Goal: Transaction & Acquisition: Purchase product/service

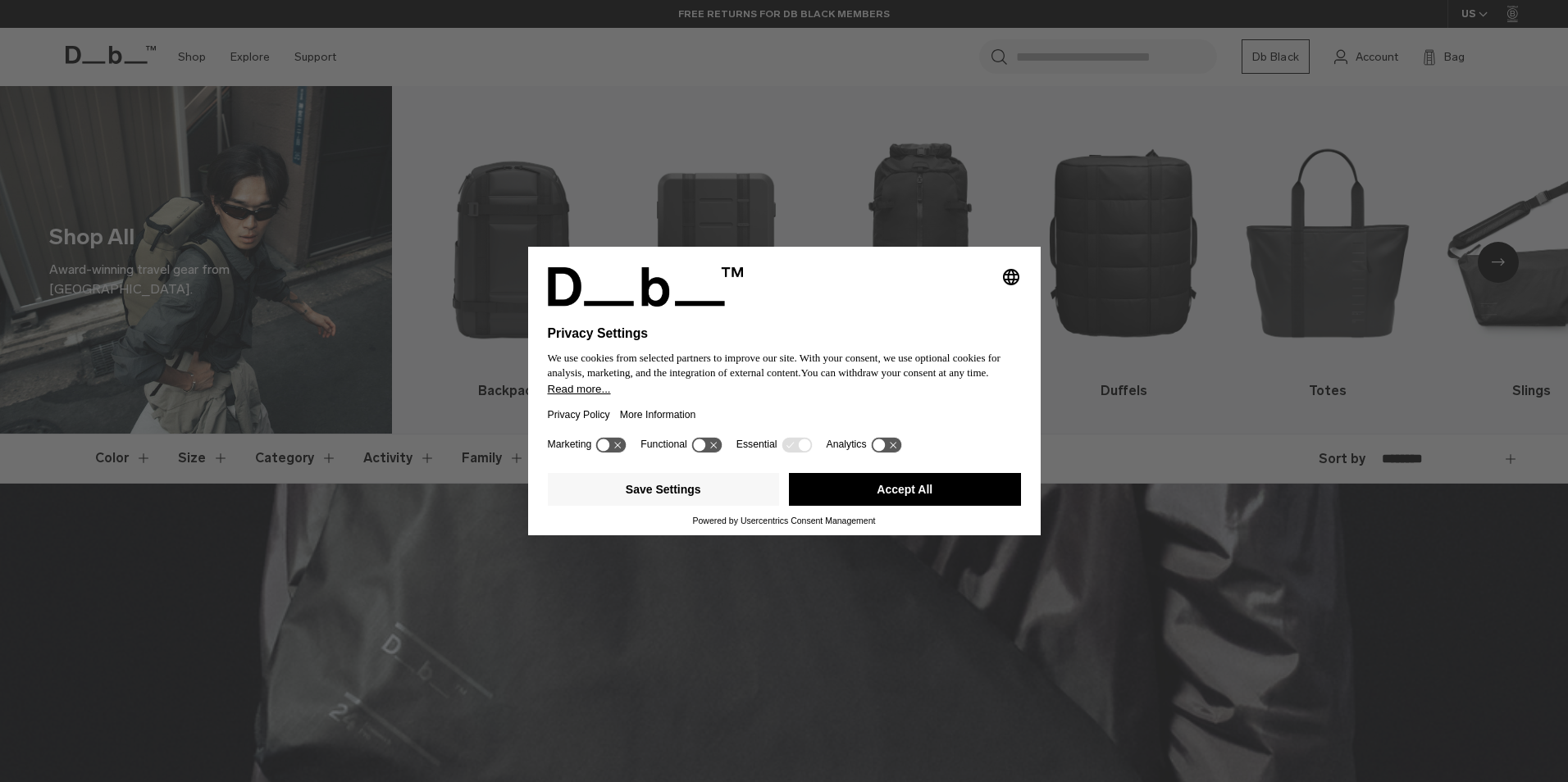
click at [870, 500] on button "Accept All" at bounding box center [904, 490] width 232 height 33
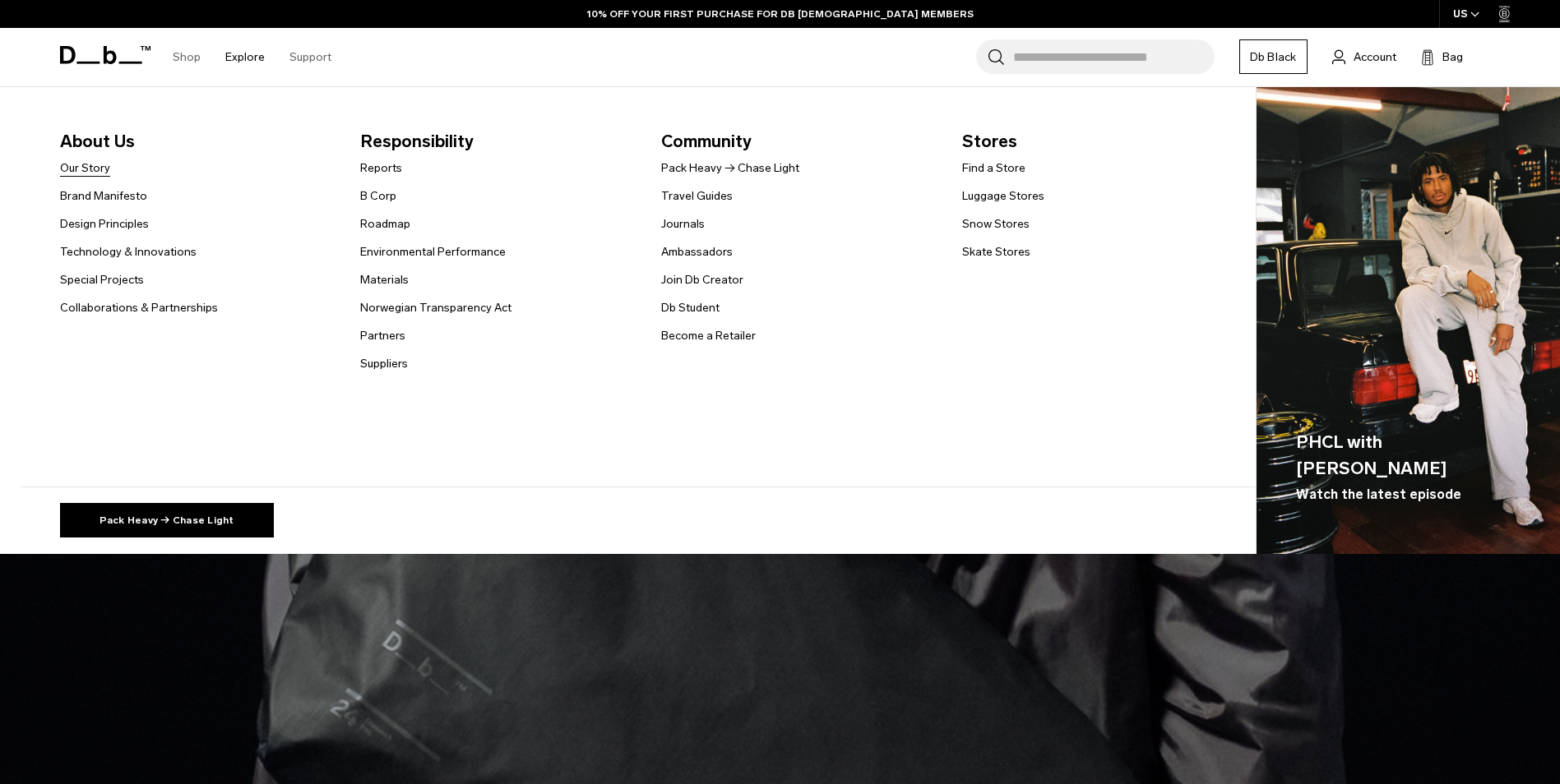
click at [88, 167] on link "Our Story" at bounding box center [85, 168] width 50 height 17
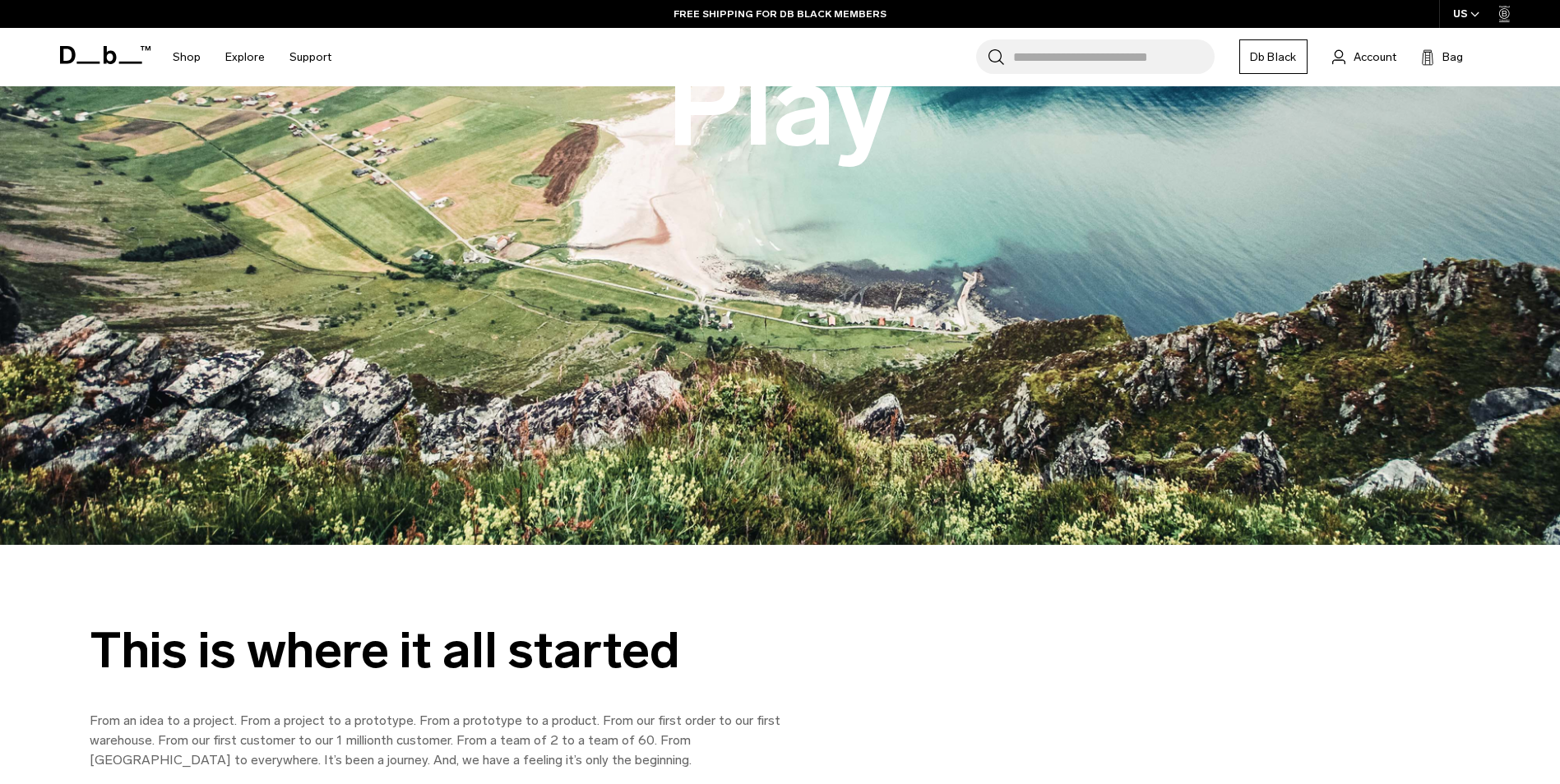
scroll to position [411, 0]
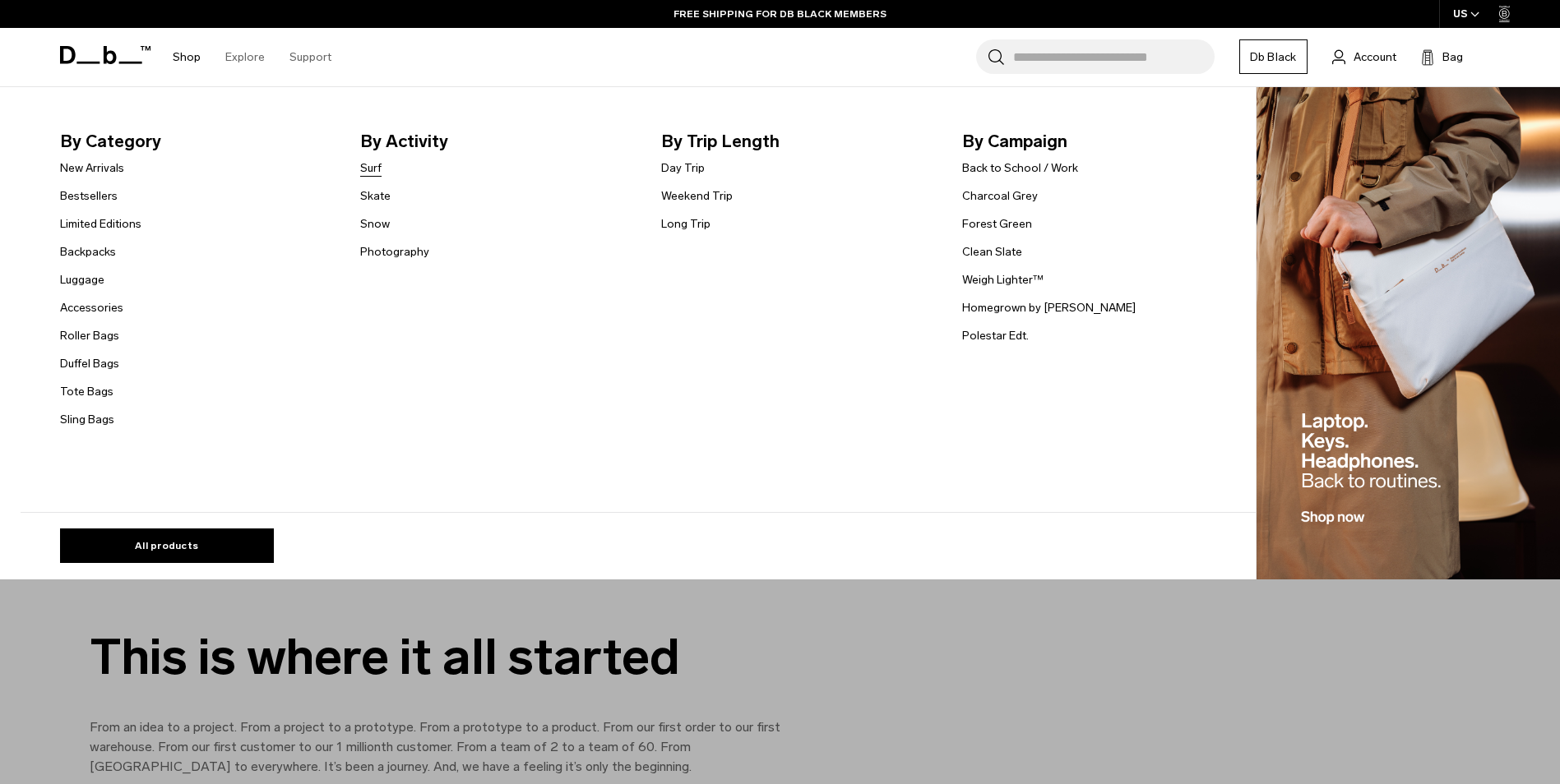
click at [376, 170] on link "Surf" at bounding box center [371, 168] width 22 height 17
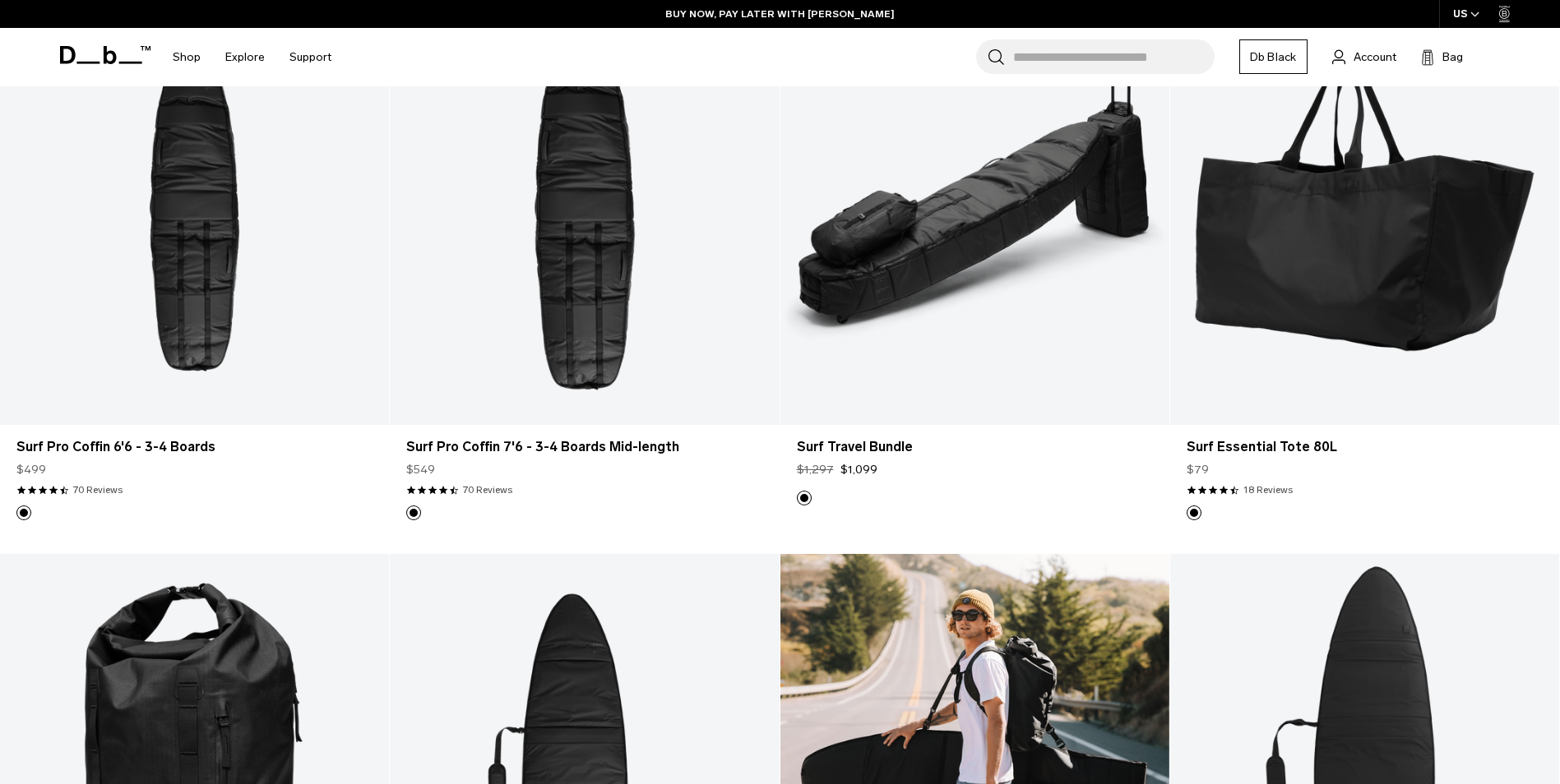
scroll to position [329, 0]
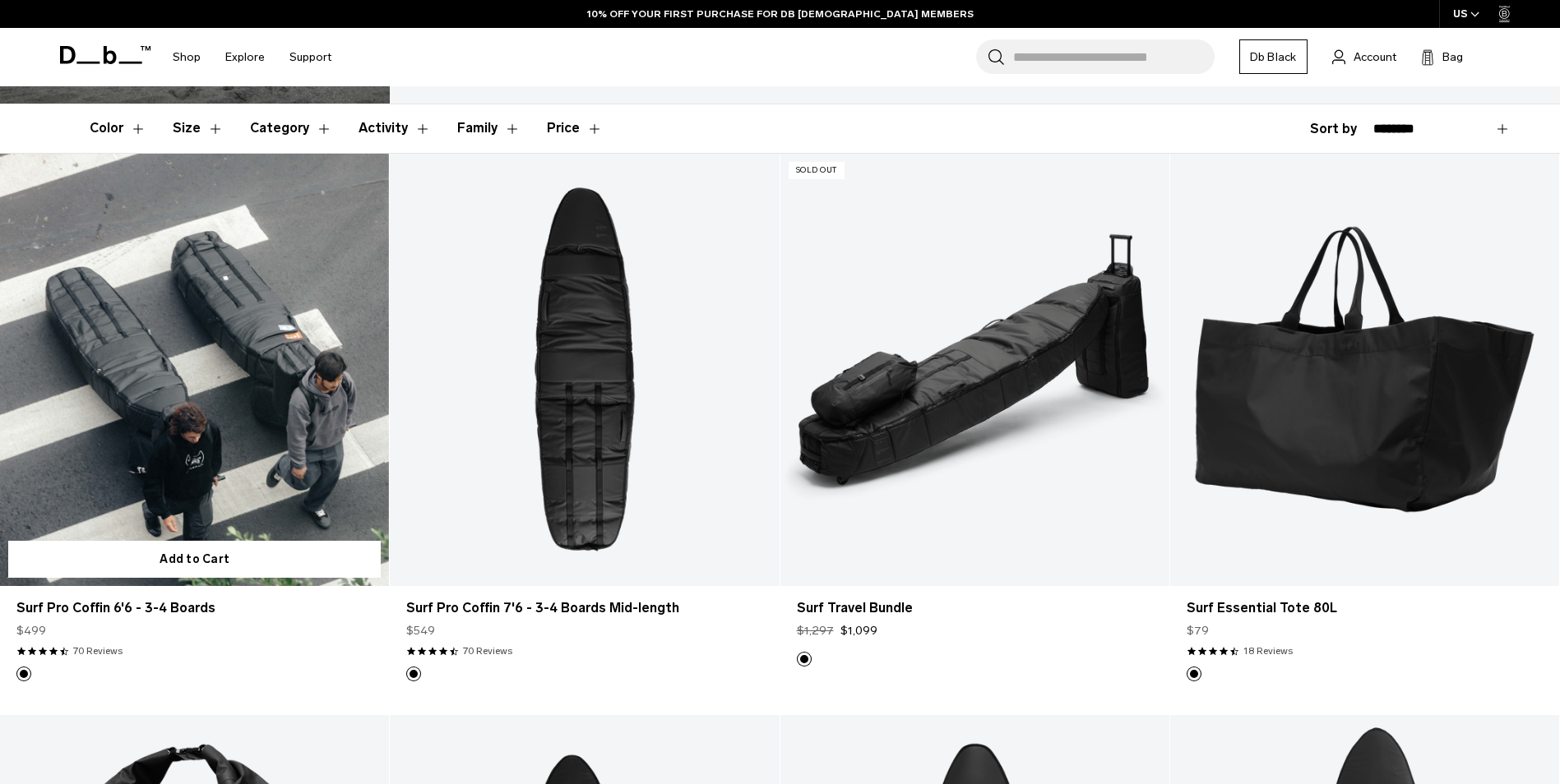
click at [197, 469] on link "Surf Pro Coffin 6'6 - 3-4 Boards" at bounding box center [194, 370] width 389 height 433
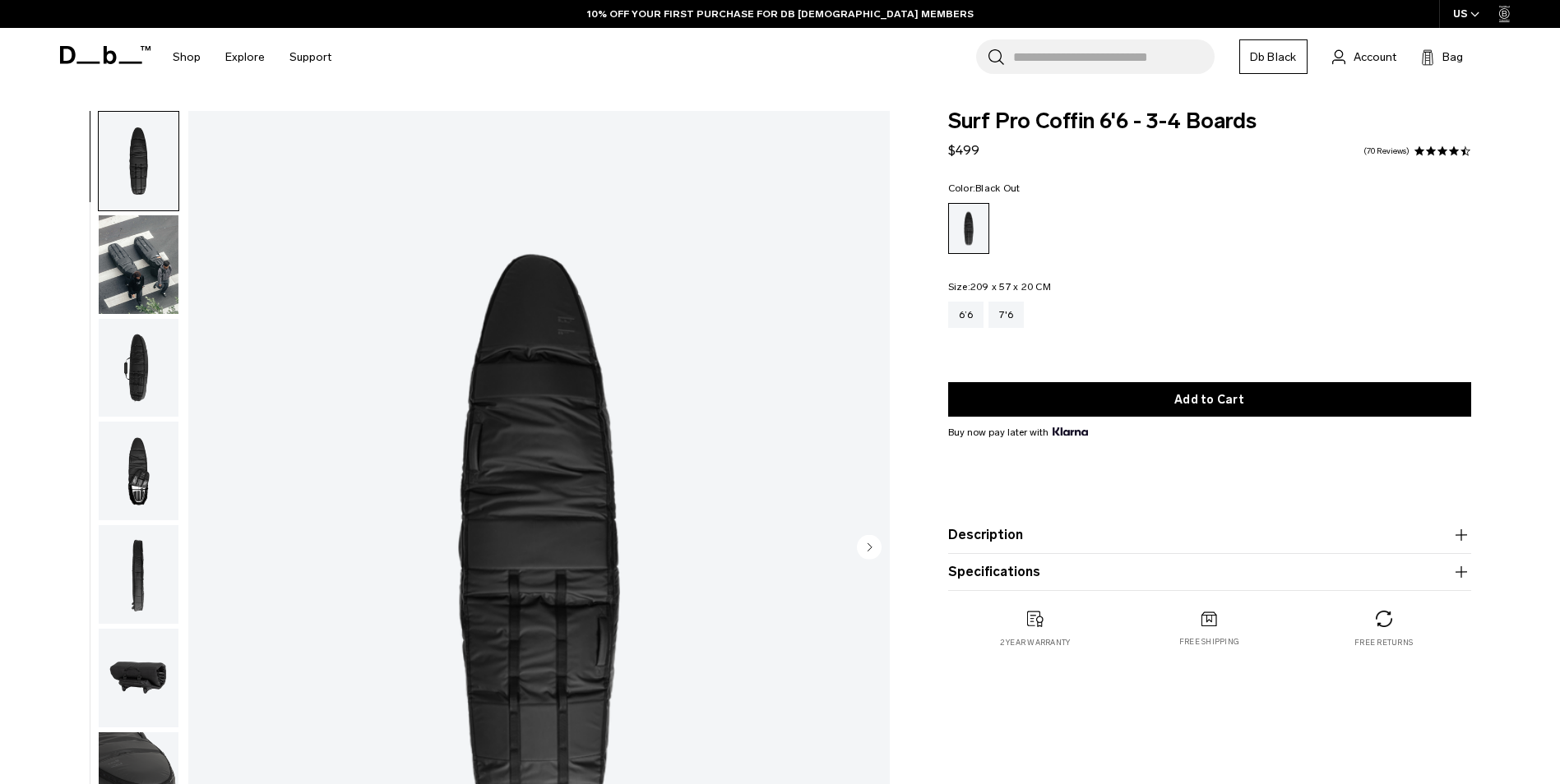
scroll to position [155, 0]
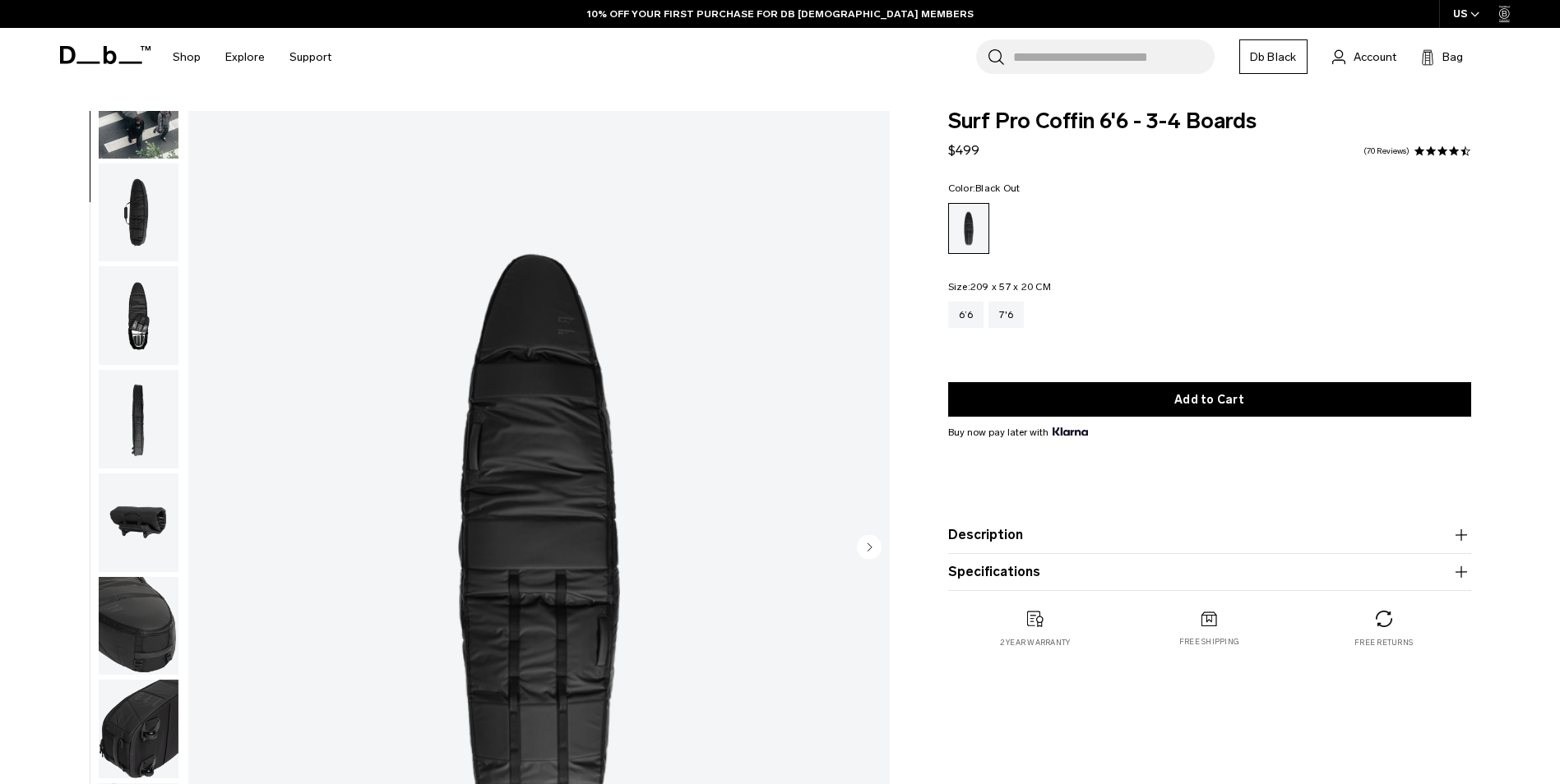
click at [152, 333] on img "button" at bounding box center [138, 315] width 79 height 98
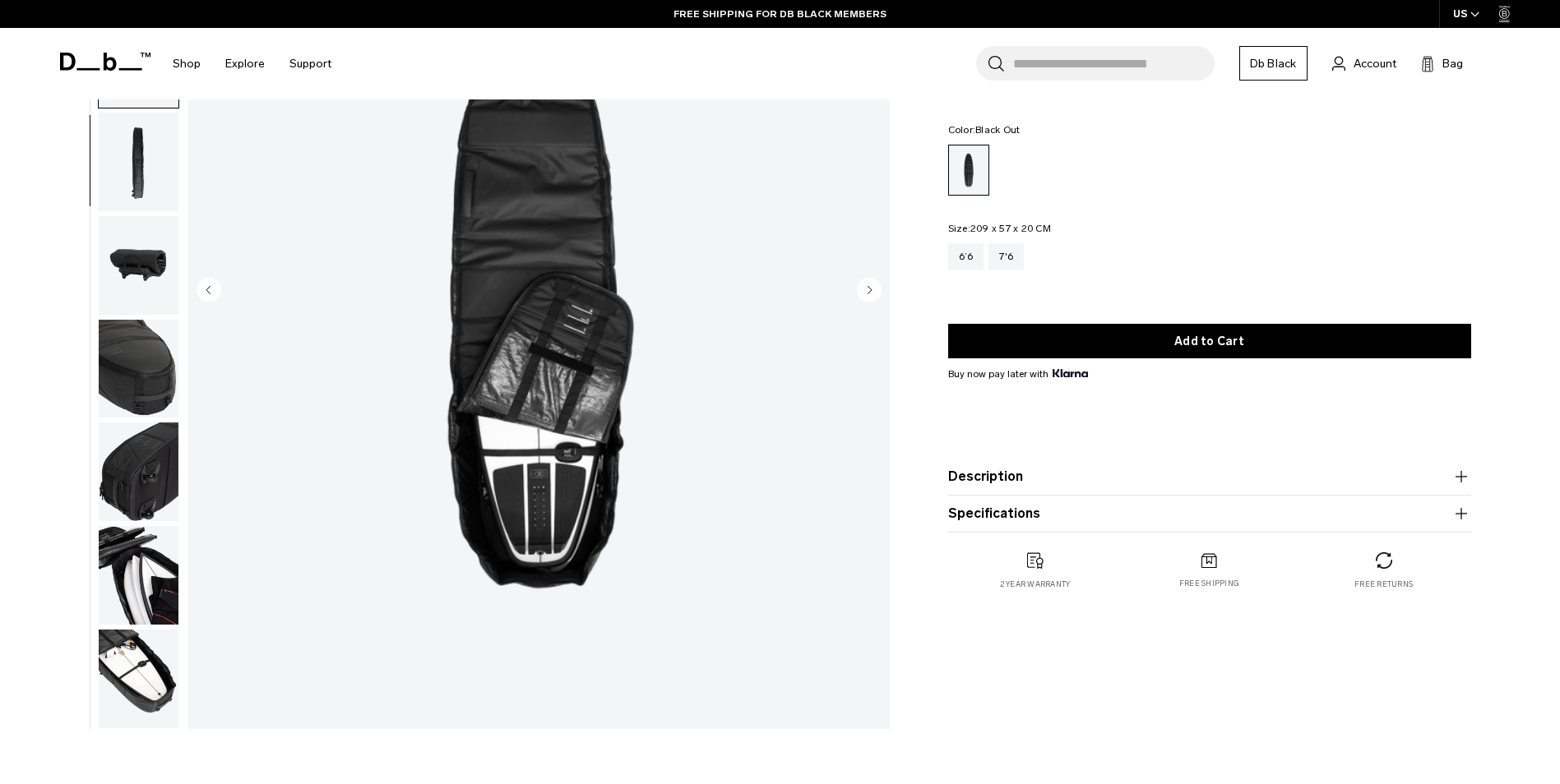
scroll to position [411, 0]
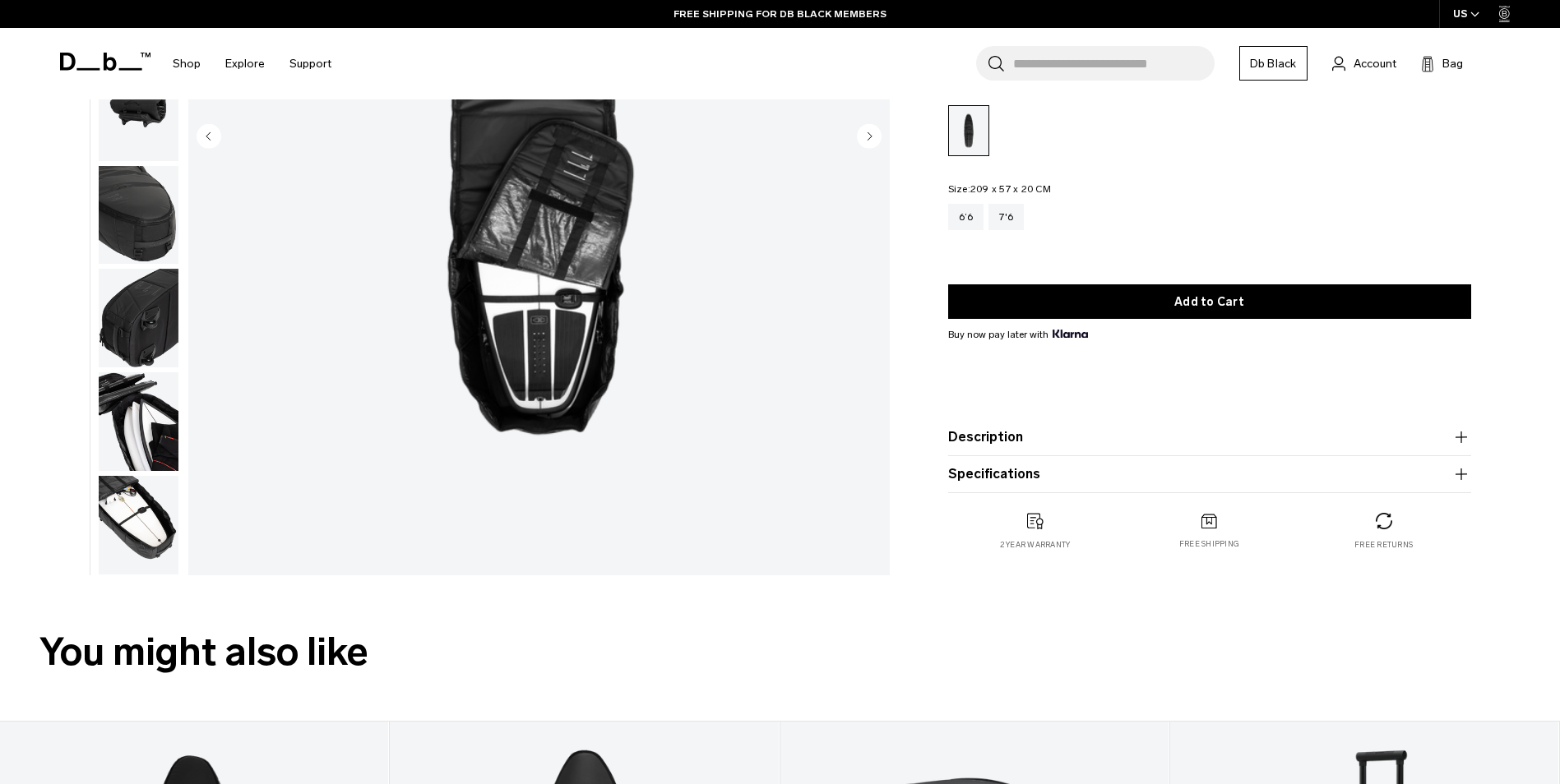
click at [136, 412] on img "button" at bounding box center [138, 421] width 79 height 98
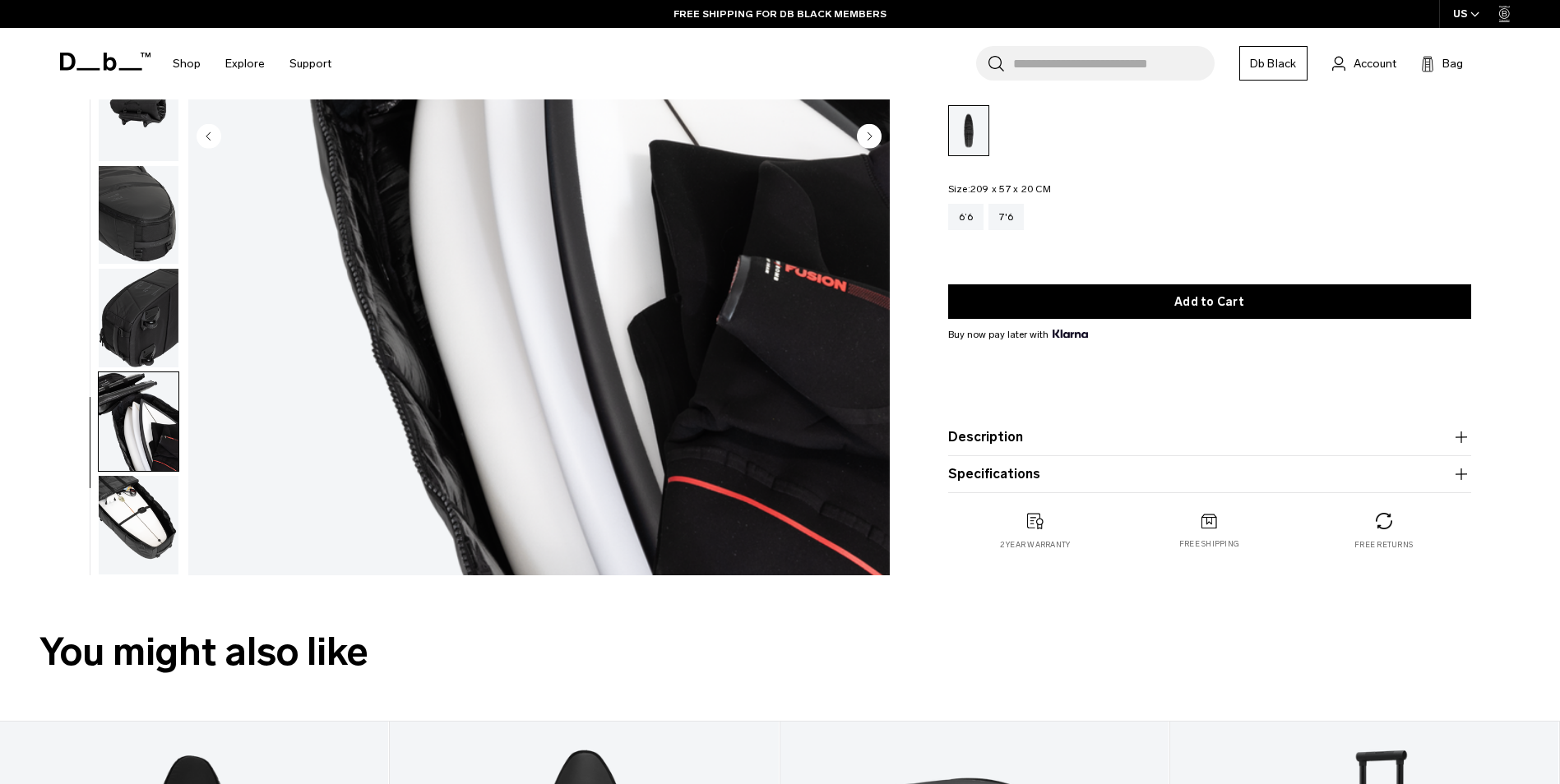
click at [117, 525] on img "button" at bounding box center [138, 525] width 79 height 98
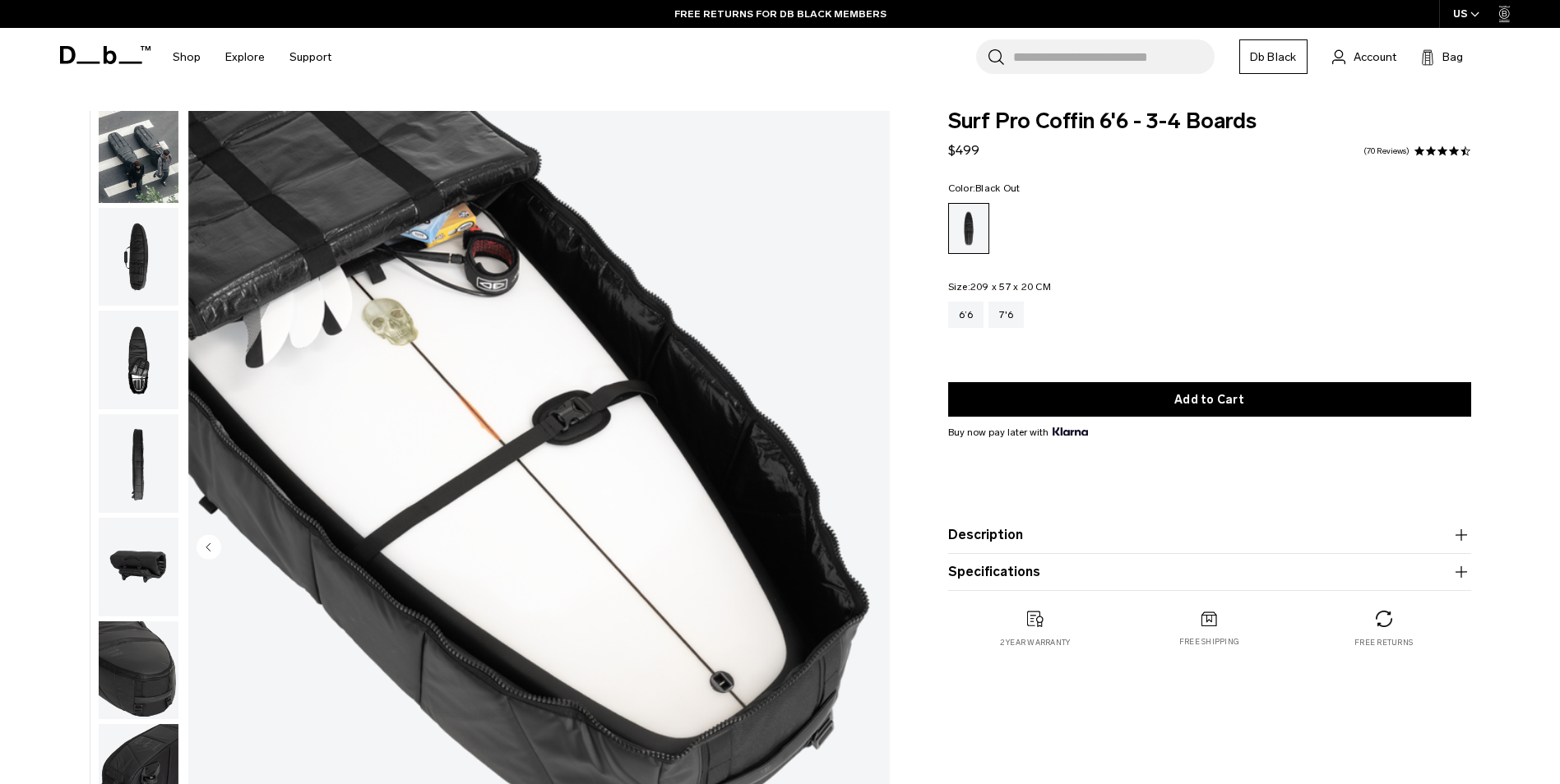
scroll to position [73, 0]
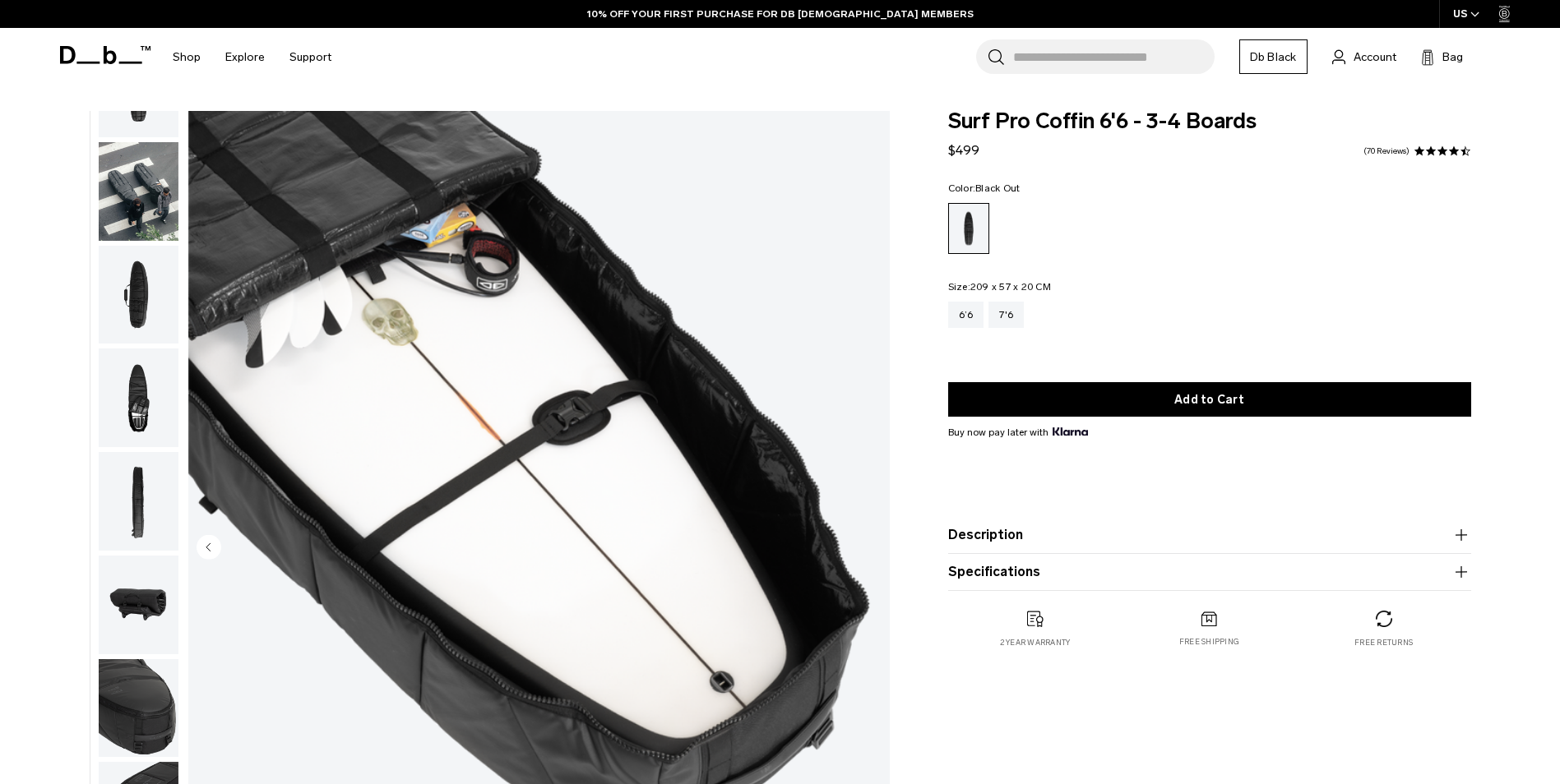
click at [146, 624] on img "button" at bounding box center [138, 605] width 79 height 98
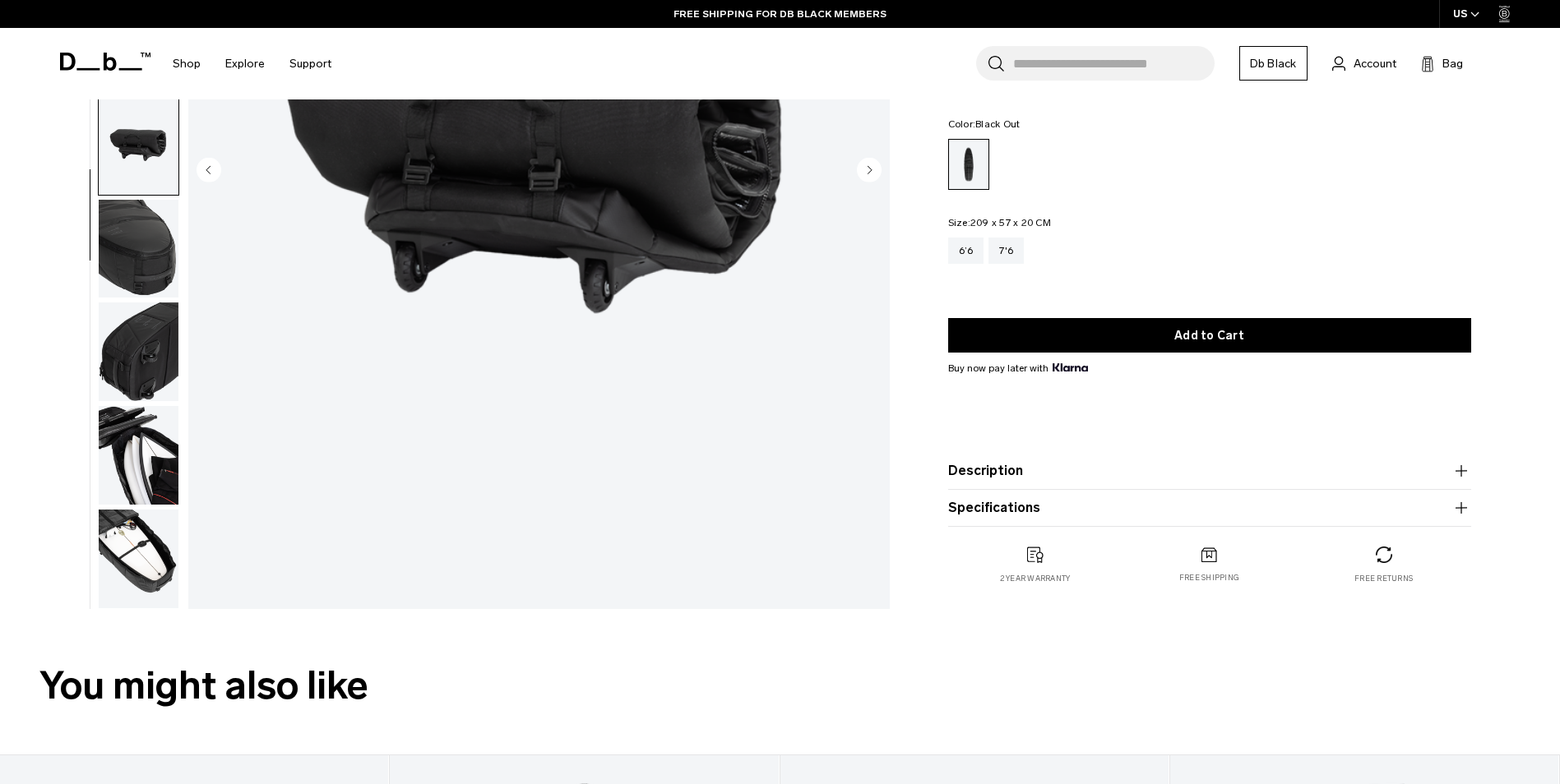
scroll to position [246, 0]
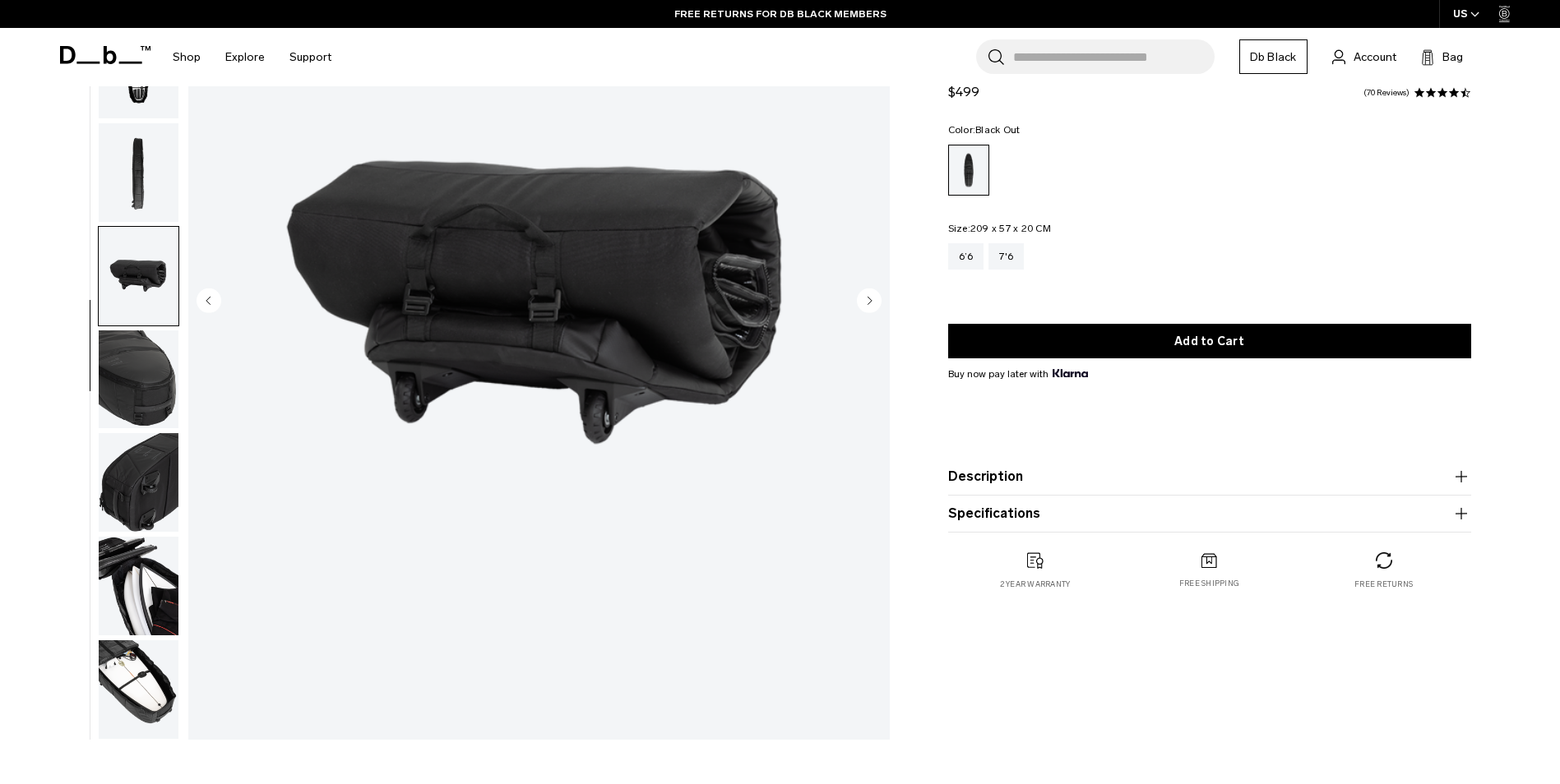
click at [128, 672] on img "button" at bounding box center [138, 689] width 79 height 98
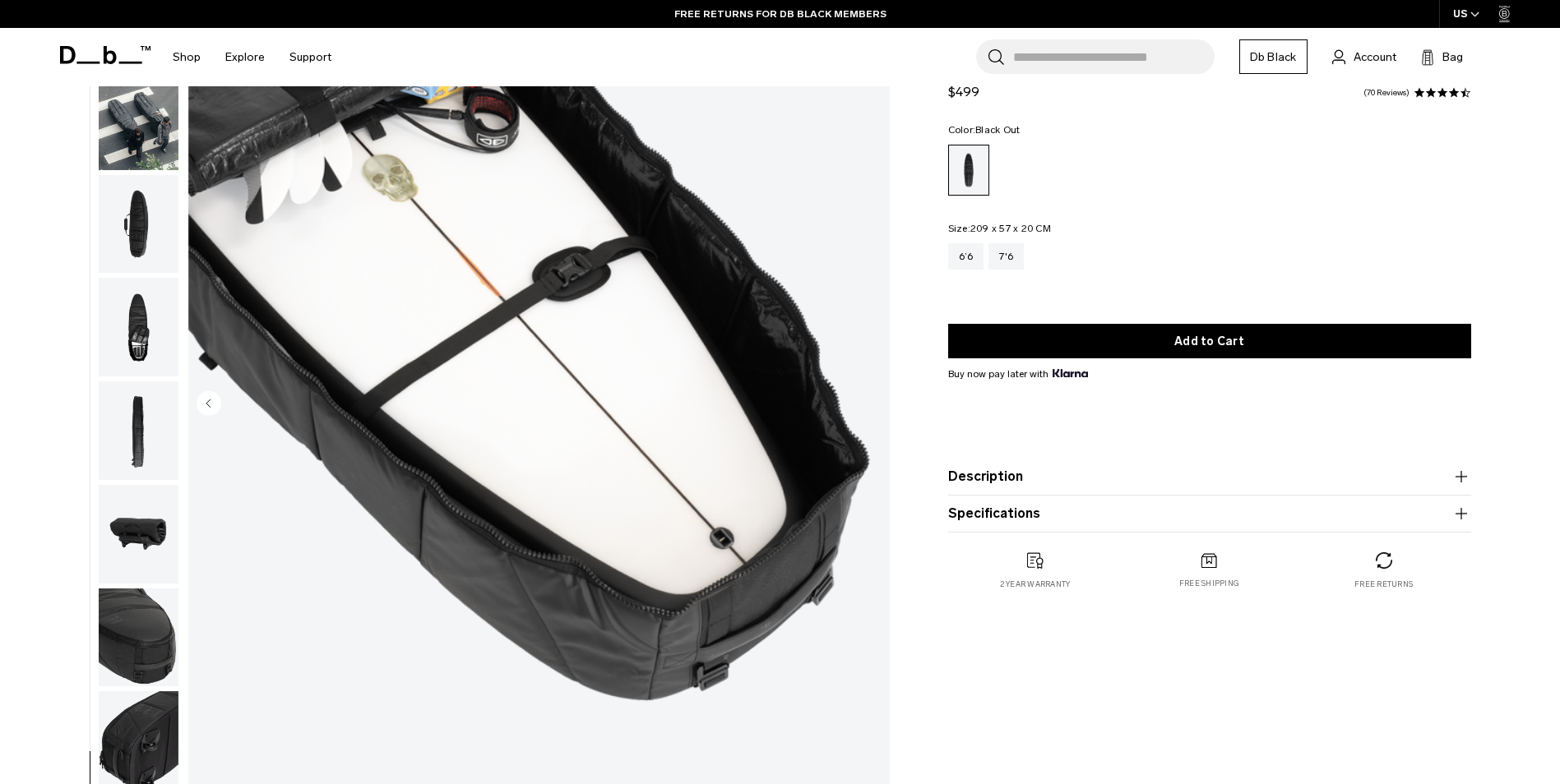
scroll to position [0, 0]
